Goal: Navigation & Orientation: Find specific page/section

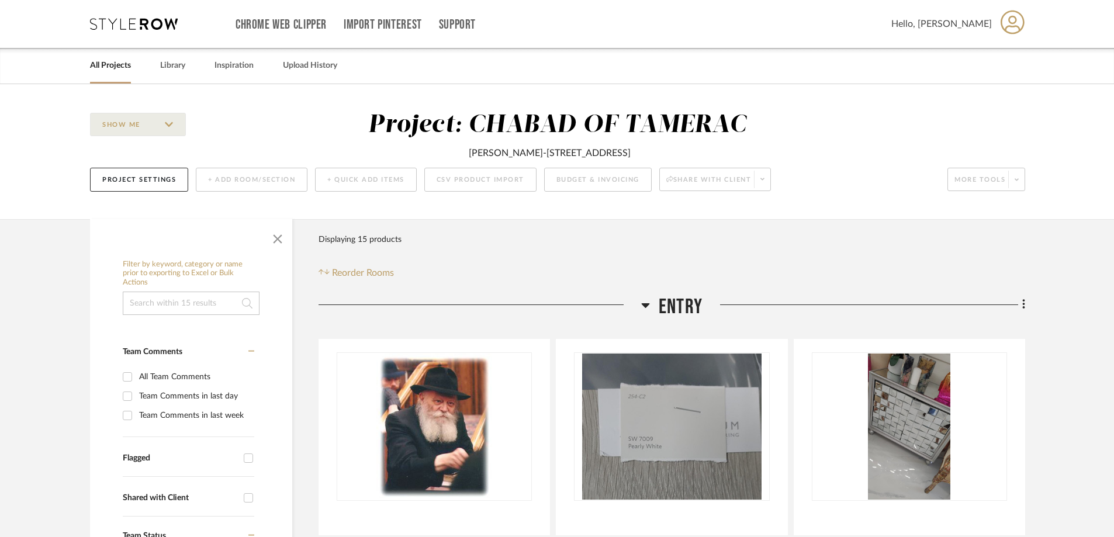
click at [106, 74] on div "All Projects" at bounding box center [110, 66] width 41 height 36
click at [125, 67] on link "All Projects" at bounding box center [110, 66] width 41 height 16
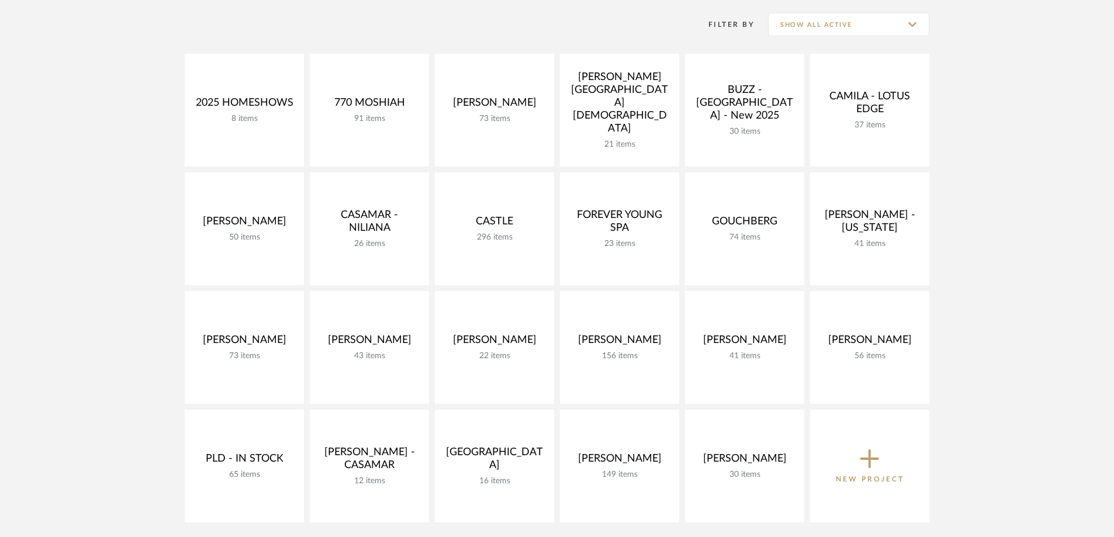
scroll to position [117, 0]
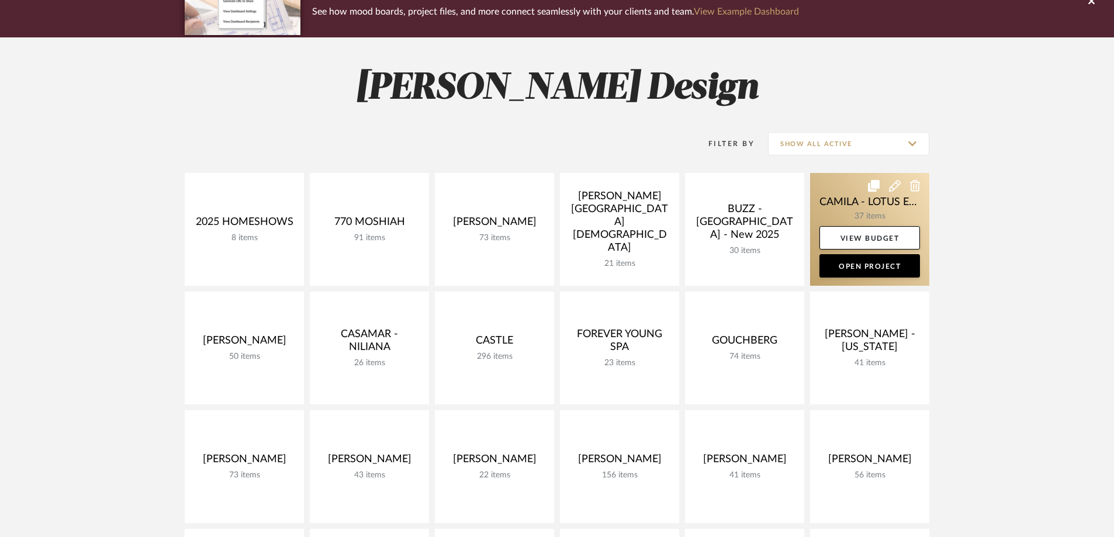
click at [885, 212] on link at bounding box center [869, 229] width 119 height 113
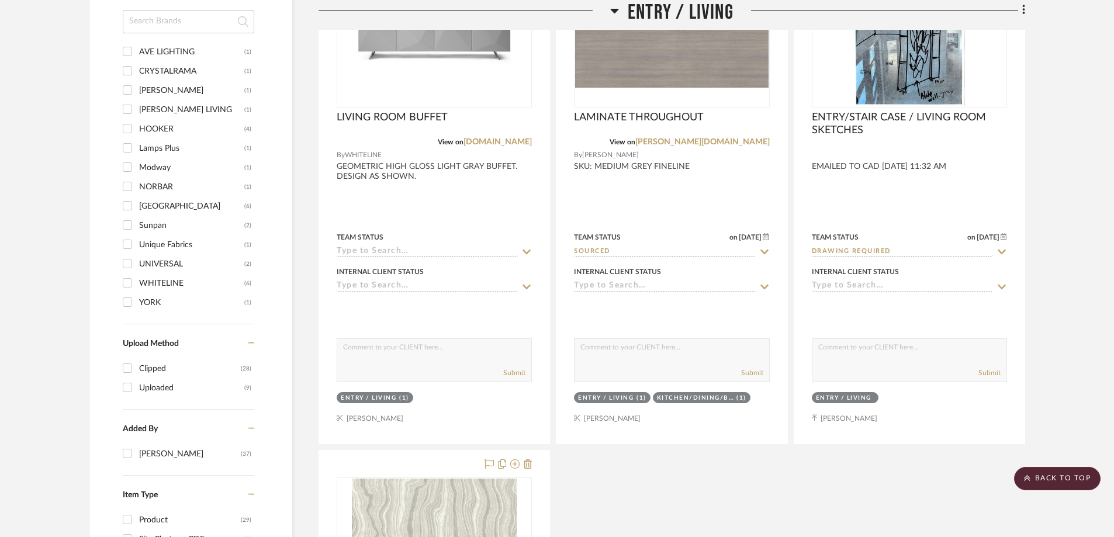
scroll to position [876, 0]
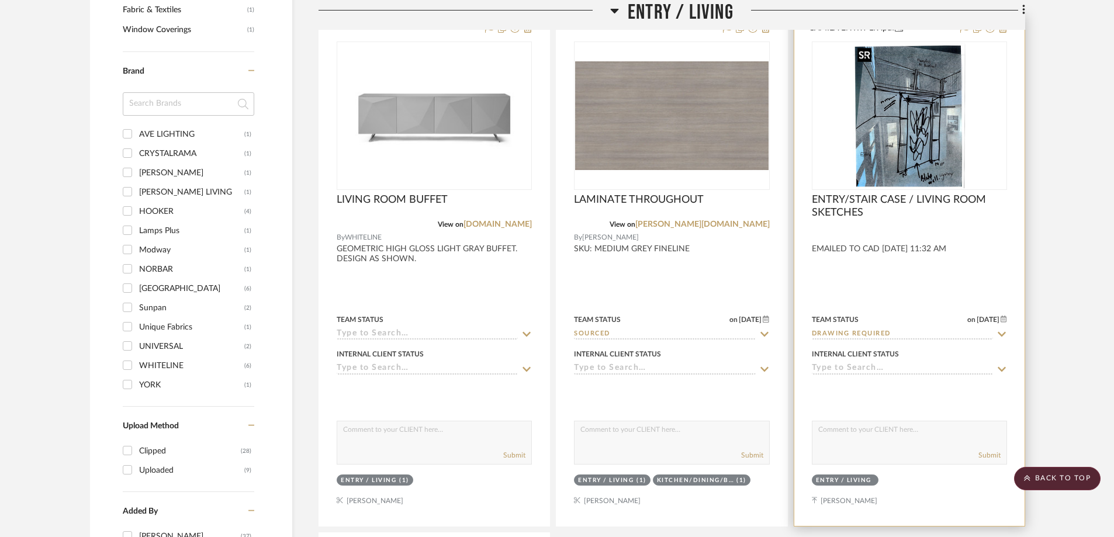
click at [0, 0] on img at bounding box center [0, 0] width 0 height 0
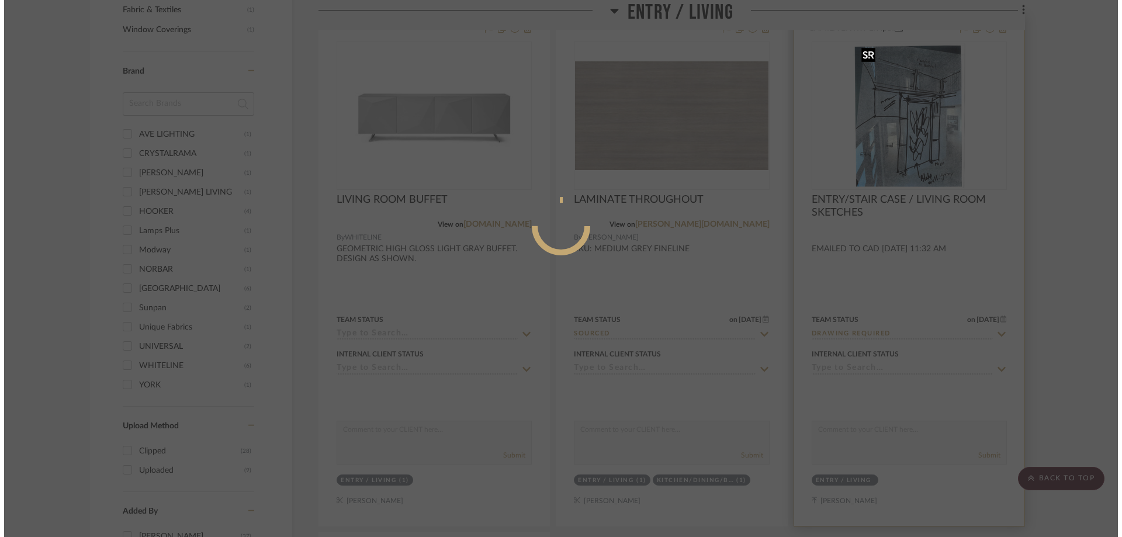
scroll to position [0, 0]
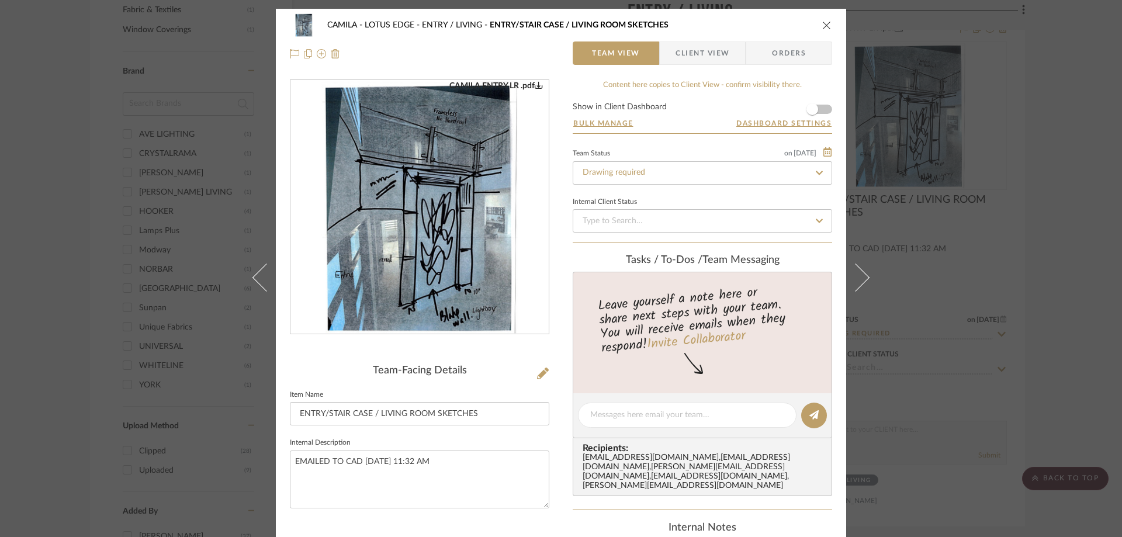
click at [472, 252] on img "0" at bounding box center [419, 208] width 196 height 254
